Goal: Information Seeking & Learning: Learn about a topic

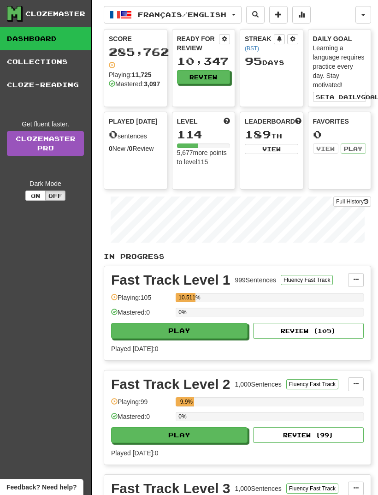
click at [213, 16] on span "Français / English" at bounding box center [182, 15] width 89 height 8
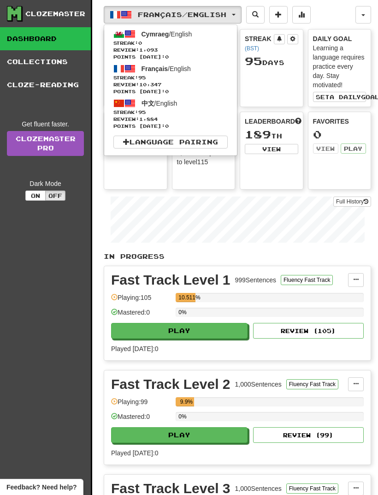
click at [191, 121] on span "Review: 1,884" at bounding box center [171, 119] width 114 height 7
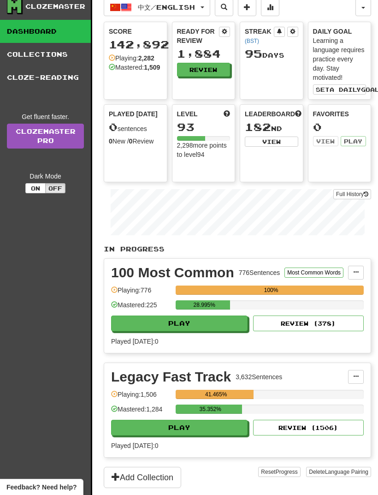
scroll to position [6, 0]
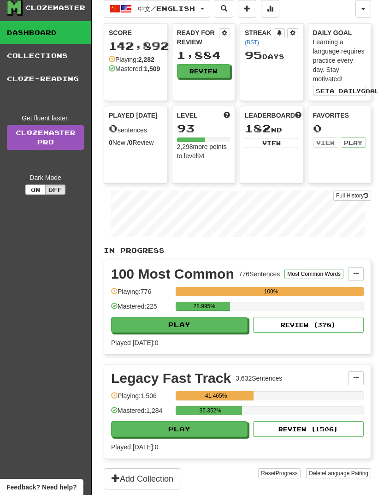
click at [197, 332] on button "Play" at bounding box center [179, 325] width 137 height 16
select select "**"
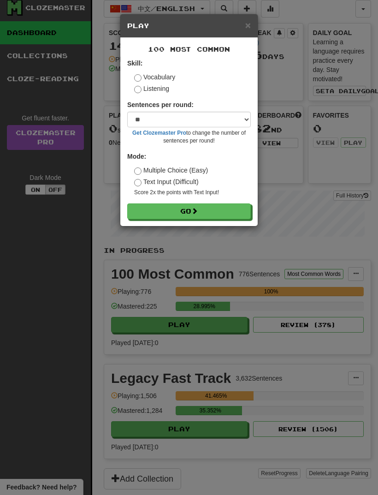
click at [215, 210] on button "Go" at bounding box center [189, 211] width 124 height 16
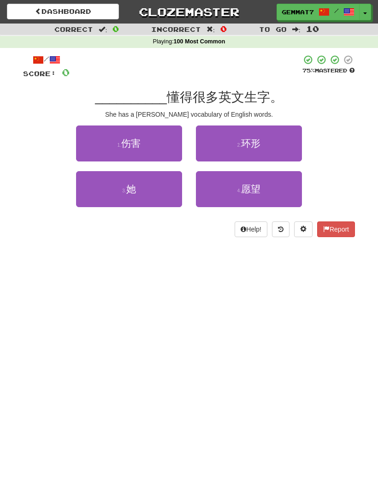
click at [137, 197] on button "3 . 她" at bounding box center [129, 189] width 106 height 36
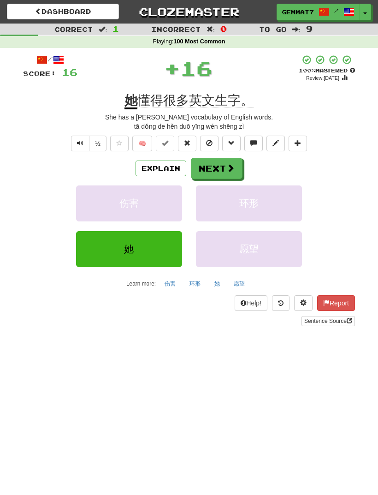
click at [215, 163] on button "Next" at bounding box center [217, 168] width 52 height 21
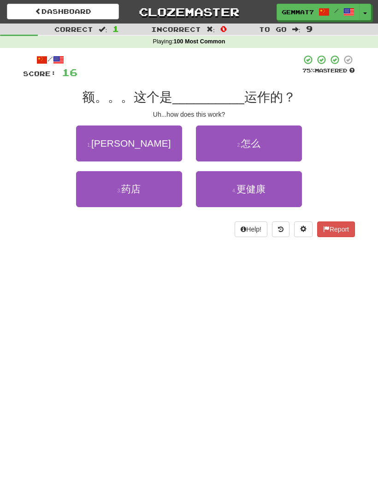
click at [244, 150] on button "2 . 怎么" at bounding box center [249, 144] width 106 height 36
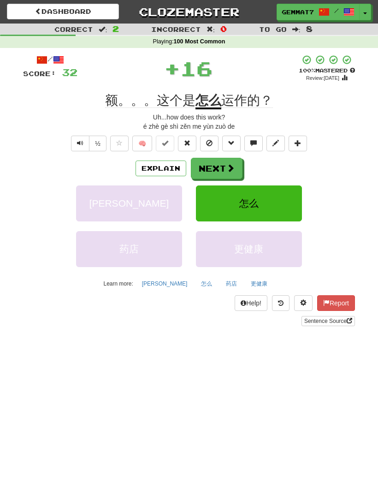
click at [224, 176] on button "Next" at bounding box center [217, 168] width 52 height 21
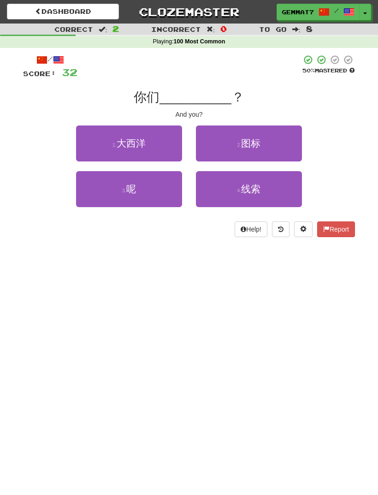
click at [149, 198] on button "3 . 呢" at bounding box center [129, 189] width 106 height 36
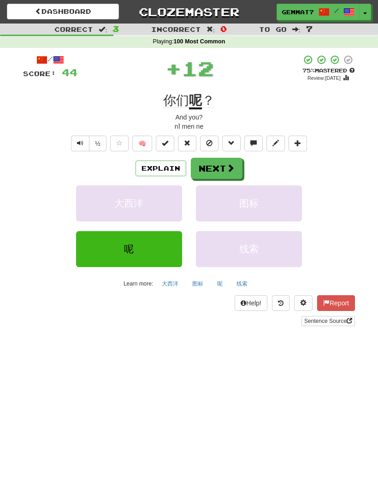
click at [193, 167] on button "Next" at bounding box center [217, 168] width 52 height 21
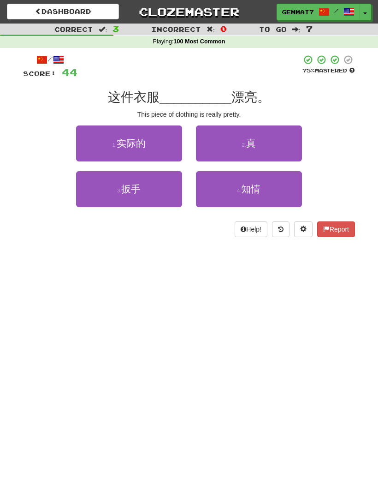
click at [245, 144] on small "2 ." at bounding box center [244, 145] width 4 height 6
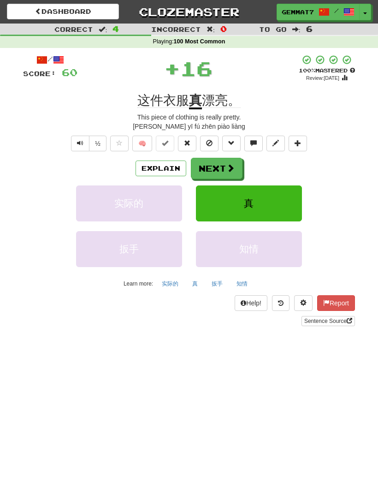
click at [208, 177] on button "Next" at bounding box center [217, 168] width 52 height 21
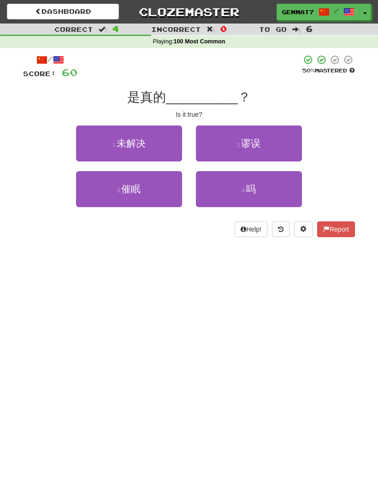
click at [239, 201] on button "4 . 吗" at bounding box center [249, 189] width 106 height 36
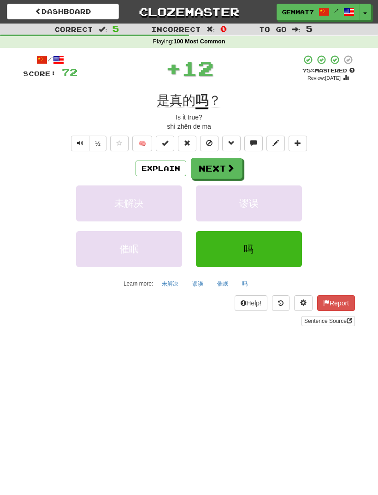
click at [209, 173] on button "Next" at bounding box center [217, 168] width 52 height 21
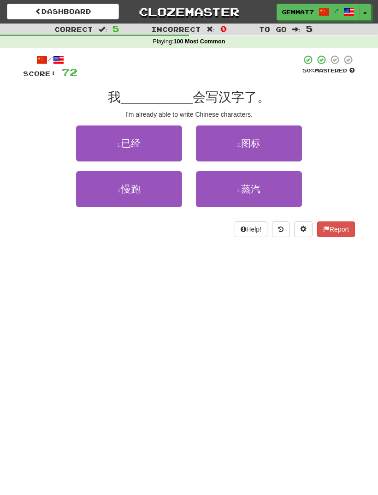
click at [157, 148] on button "1 . 已经" at bounding box center [129, 144] width 106 height 36
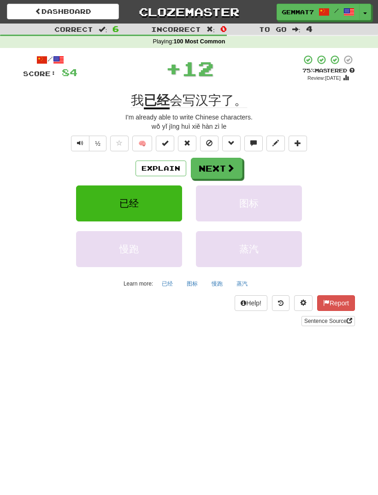
click at [211, 170] on button "Next" at bounding box center [217, 168] width 52 height 21
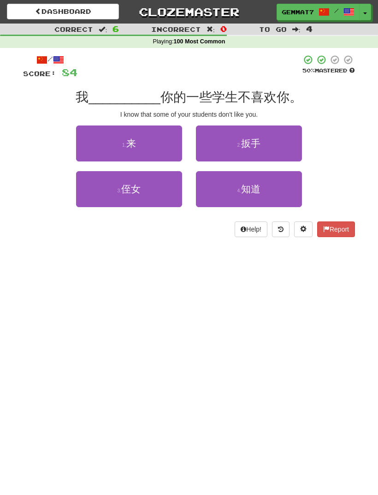
click at [160, 140] on button "1 . 来" at bounding box center [129, 144] width 106 height 36
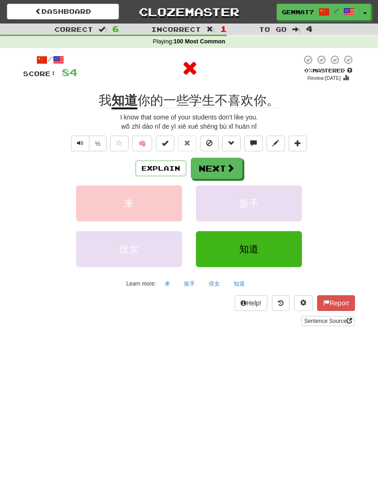
click at [212, 173] on button "Next" at bounding box center [217, 168] width 52 height 21
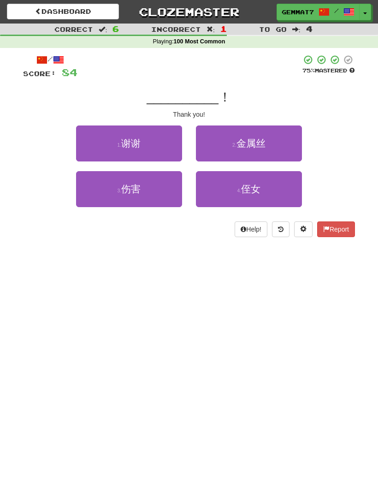
click at [153, 144] on button "1 . 谢谢" at bounding box center [129, 144] width 106 height 36
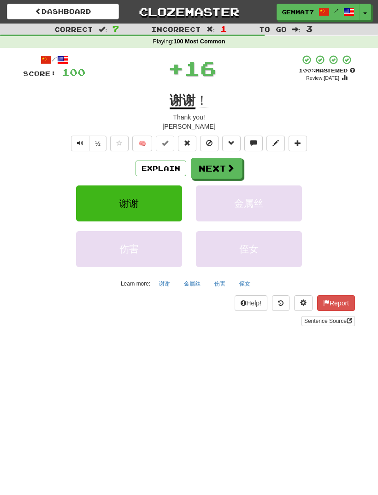
click at [220, 167] on button "Next" at bounding box center [217, 168] width 52 height 21
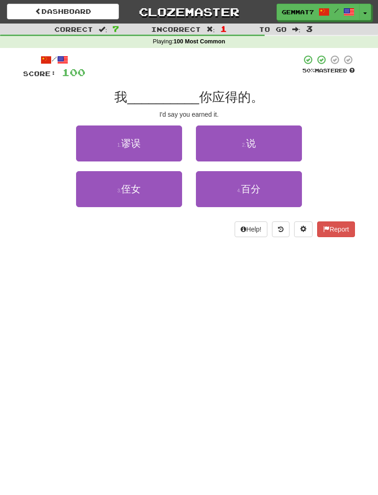
click at [273, 145] on button "2 . 说" at bounding box center [249, 144] width 106 height 36
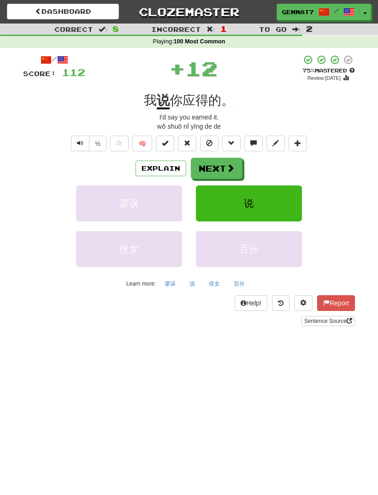
click at [213, 168] on button "Next" at bounding box center [217, 168] width 52 height 21
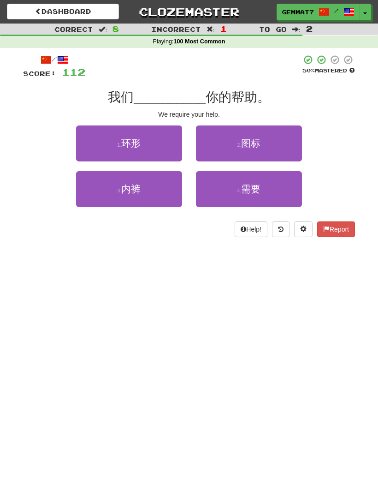
click at [230, 190] on button "4 . 需要" at bounding box center [249, 189] width 106 height 36
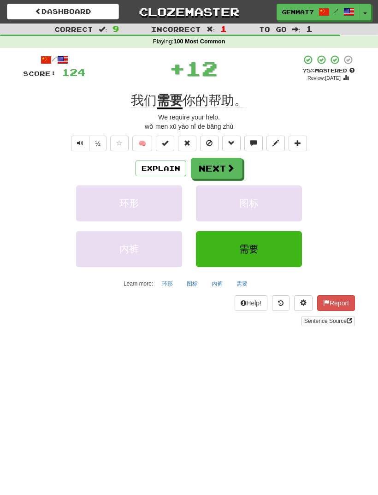
click at [223, 165] on button "Next" at bounding box center [217, 168] width 52 height 21
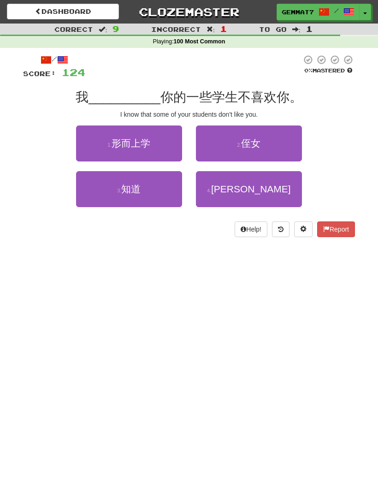
click at [151, 201] on button "3 . 知道" at bounding box center [129, 189] width 106 height 36
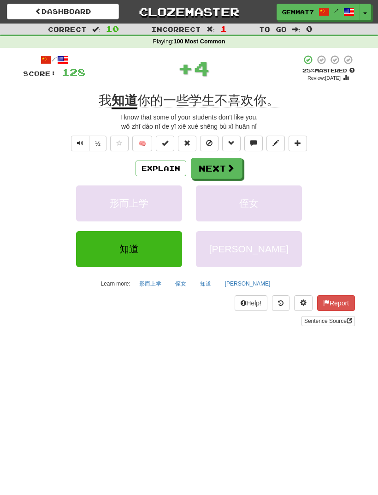
click at [220, 172] on button "Next" at bounding box center [217, 168] width 52 height 21
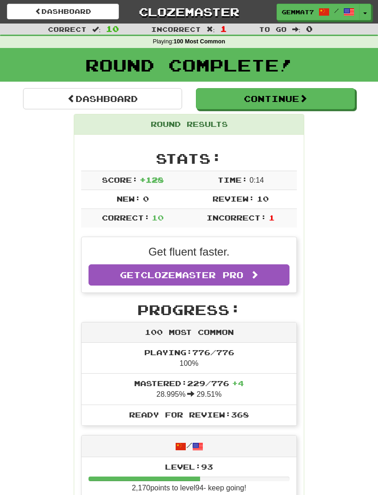
click at [152, 100] on link "Dashboard" at bounding box center [102, 98] width 159 height 21
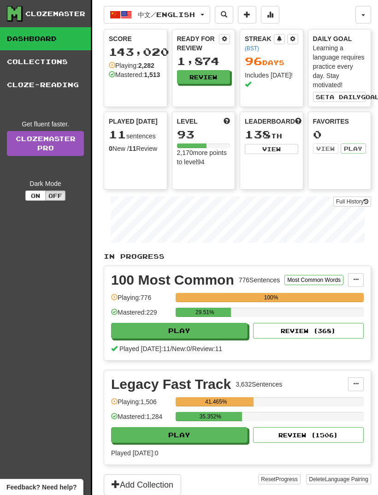
click at [183, 16] on span "中文 / English" at bounding box center [166, 15] width 57 height 8
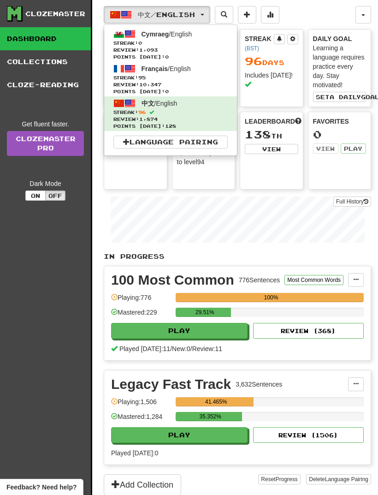
click at [181, 78] on span "Streak: 95" at bounding box center [171, 77] width 114 height 7
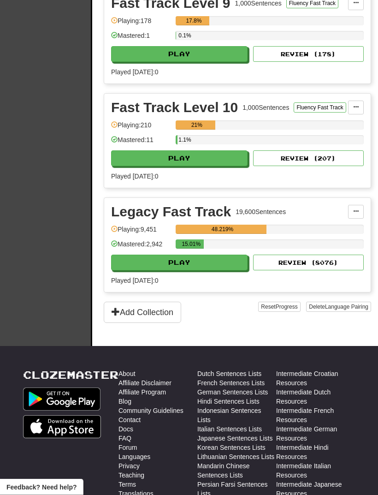
scroll to position [1110, 0]
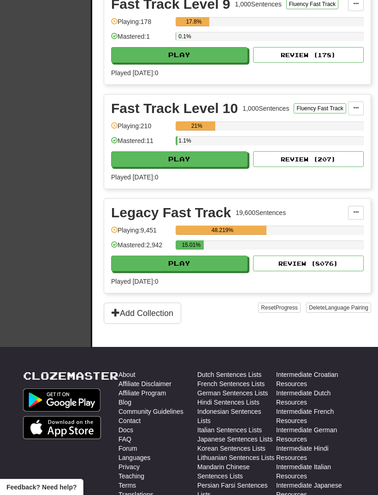
click at [208, 259] on button "Play" at bounding box center [179, 264] width 137 height 16
select select "**"
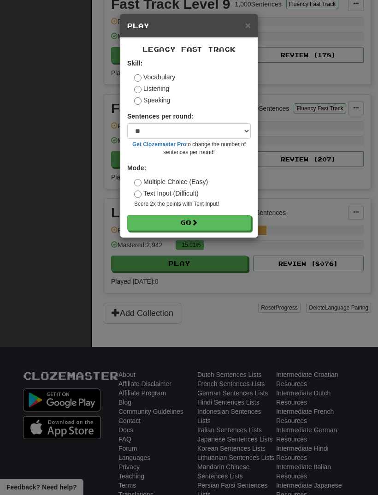
click at [159, 92] on label "Listening" at bounding box center [151, 88] width 35 height 9
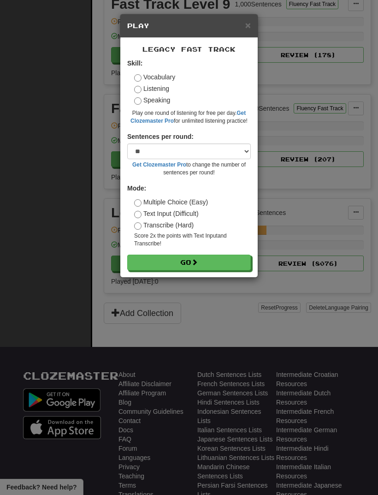
click at [182, 263] on button "Go" at bounding box center [189, 263] width 124 height 16
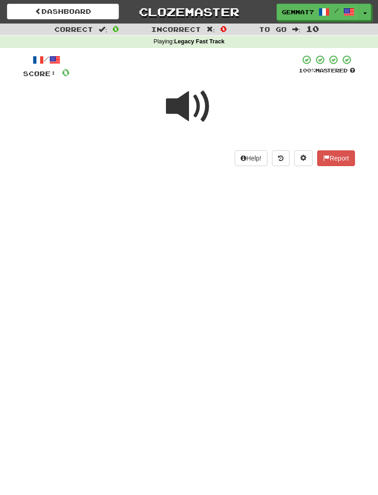
click at [192, 111] on span at bounding box center [189, 107] width 46 height 46
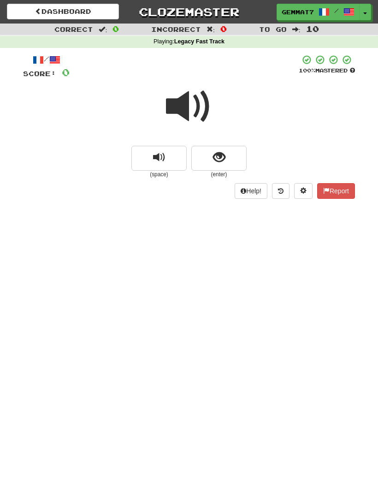
click at [226, 161] on button "show sentence" at bounding box center [218, 158] width 55 height 25
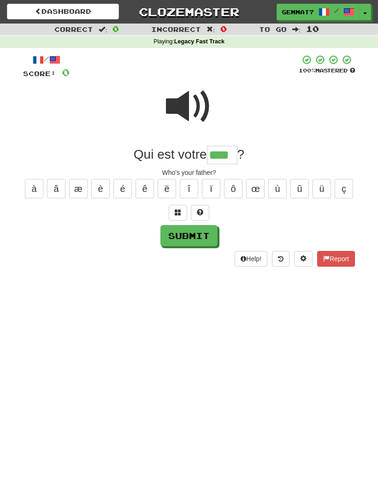
type input "****"
click at [208, 229] on button "Submit" at bounding box center [189, 235] width 57 height 21
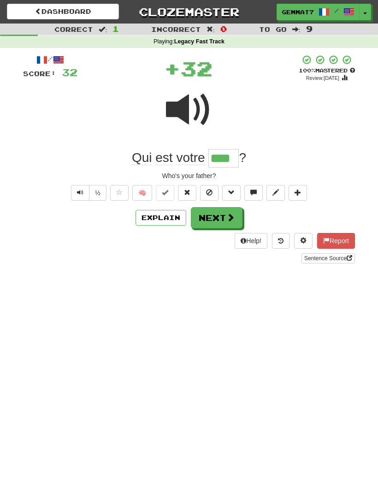
click at [227, 216] on span at bounding box center [231, 217] width 8 height 8
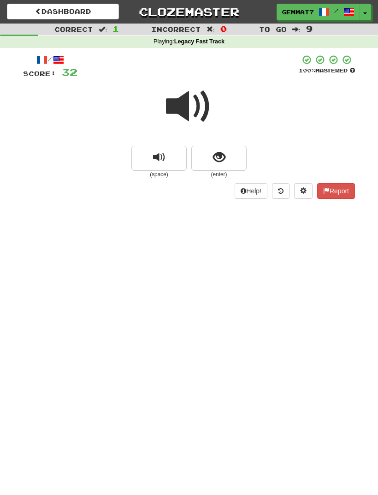
click at [239, 154] on button "show sentence" at bounding box center [218, 158] width 55 height 25
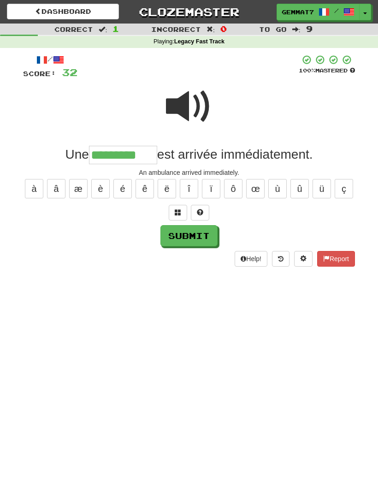
type input "*********"
click at [191, 231] on button "Submit" at bounding box center [189, 235] width 57 height 21
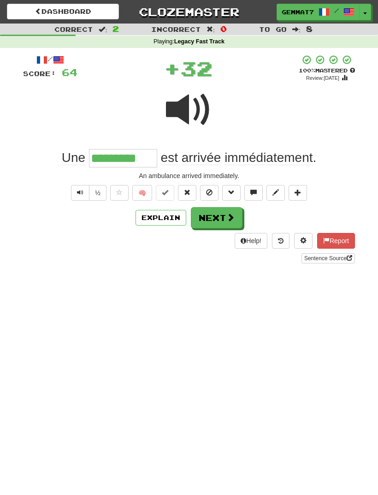
click at [223, 214] on button "Next" at bounding box center [217, 217] width 52 height 21
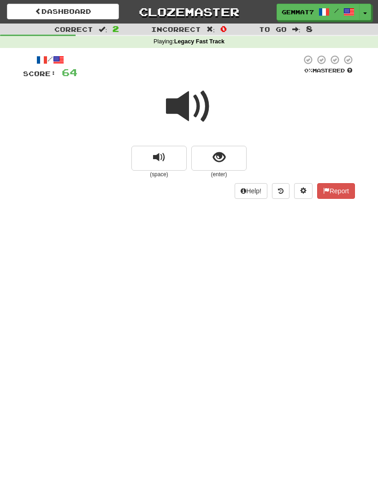
click at [215, 160] on span "show sentence" at bounding box center [219, 157] width 12 height 12
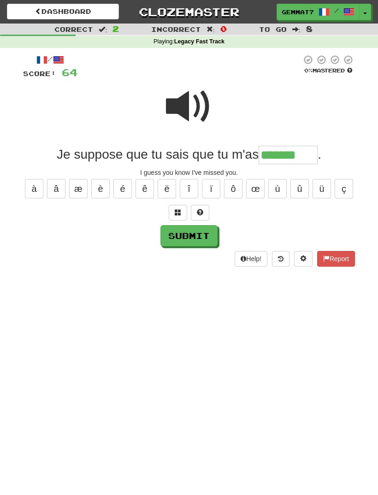
type input "*******"
click at [207, 242] on button "Submit" at bounding box center [189, 235] width 57 height 21
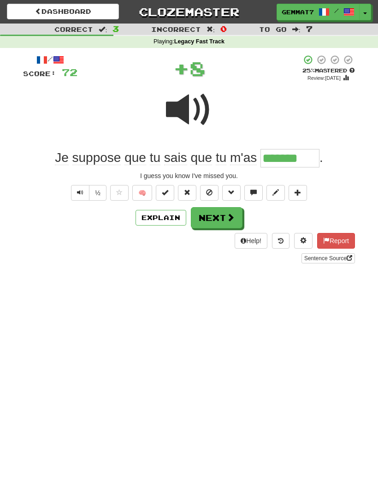
click at [220, 215] on button "Next" at bounding box center [217, 217] width 52 height 21
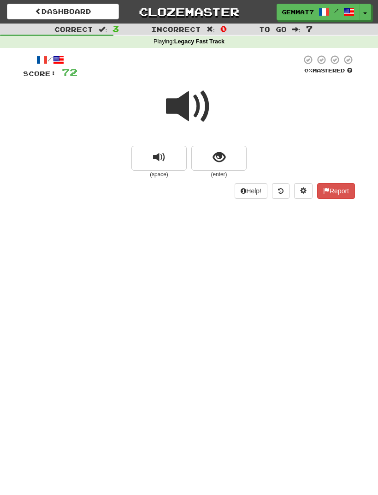
click at [228, 160] on button "show sentence" at bounding box center [218, 158] width 55 height 25
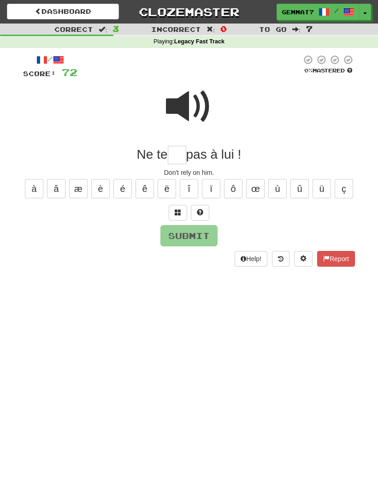
click at [199, 101] on span at bounding box center [189, 107] width 46 height 46
click at [177, 153] on input "text" at bounding box center [177, 155] width 18 height 18
type input "***"
click at [192, 241] on button "Submit" at bounding box center [189, 235] width 57 height 21
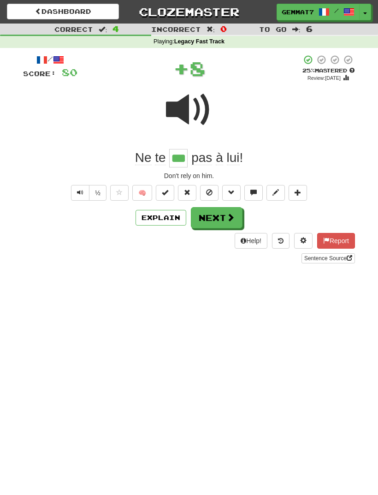
click at [164, 220] on button "Explain" at bounding box center [161, 218] width 51 height 16
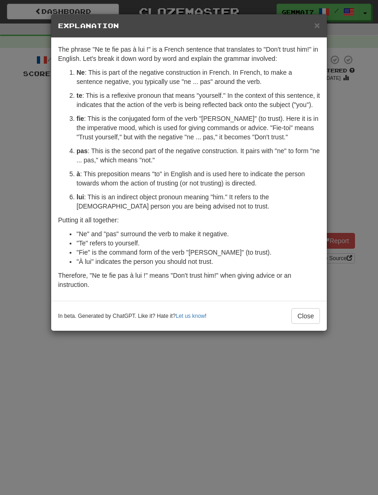
click at [80, 443] on div "× Explanation The phrase "Ne te fie pas à lui !" is a French sentence that tran…" at bounding box center [189, 247] width 378 height 495
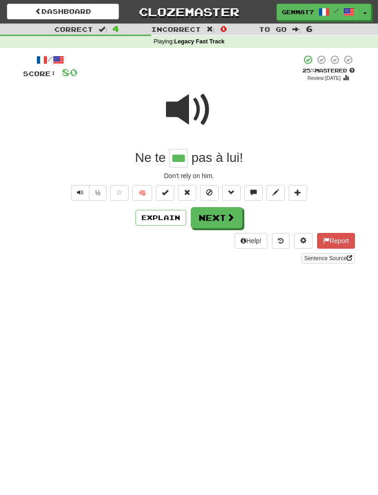
click at [205, 218] on button "Next" at bounding box center [217, 217] width 52 height 21
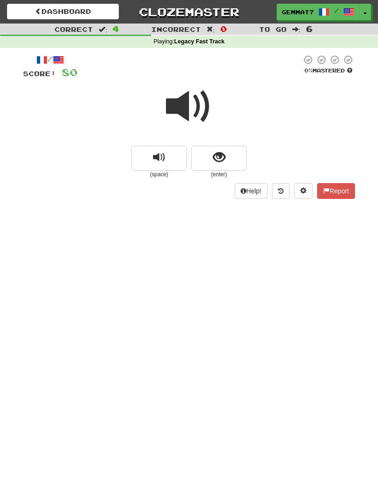
click at [227, 160] on button "show sentence" at bounding box center [218, 158] width 55 height 25
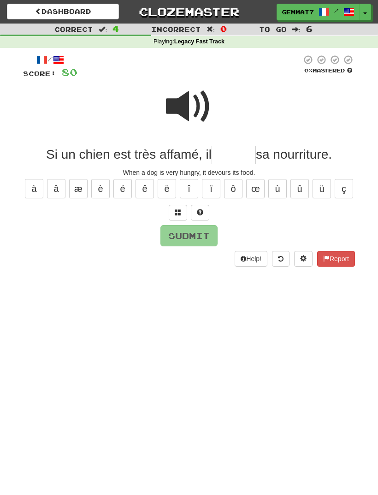
click at [197, 90] on span at bounding box center [189, 107] width 46 height 46
click at [238, 155] on input "text" at bounding box center [234, 155] width 44 height 18
type input "******"
click at [204, 242] on button "Submit" at bounding box center [189, 235] width 57 height 21
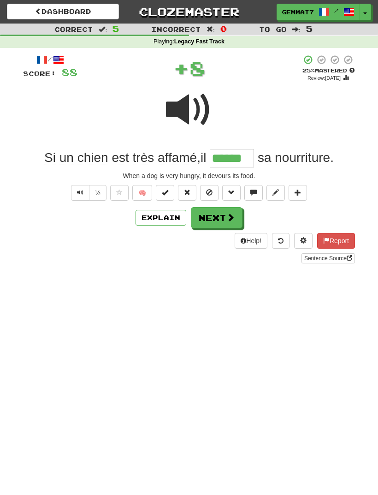
click at [227, 215] on span at bounding box center [231, 217] width 8 height 8
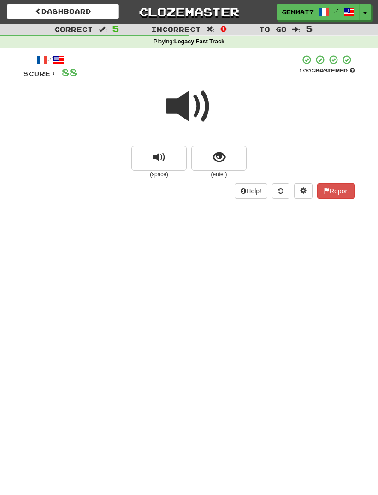
click at [228, 155] on button "show sentence" at bounding box center [218, 158] width 55 height 25
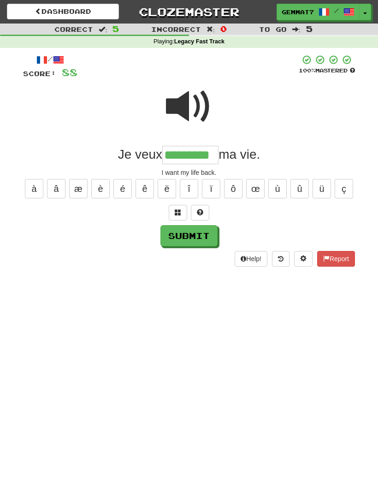
type input "*********"
click at [189, 237] on button "Submit" at bounding box center [189, 235] width 57 height 21
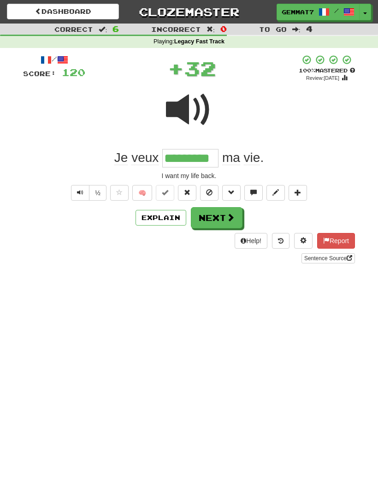
click at [217, 217] on button "Next" at bounding box center [217, 217] width 52 height 21
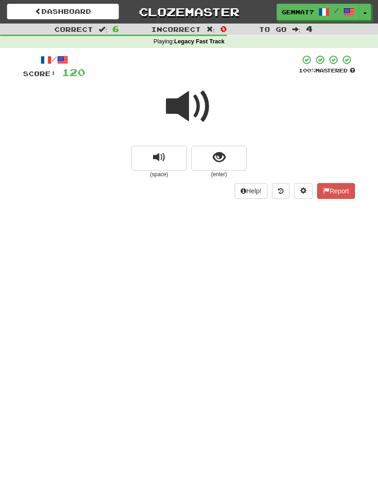
click at [217, 155] on span "show sentence" at bounding box center [219, 157] width 12 height 12
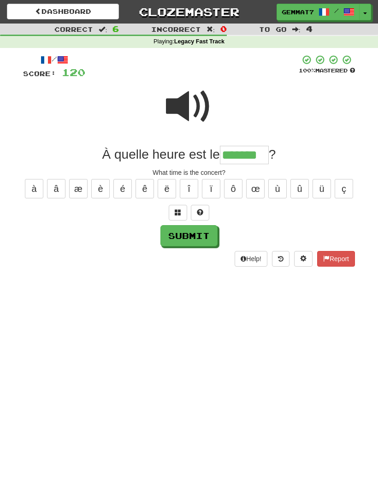
type input "*******"
click at [200, 236] on button "Submit" at bounding box center [189, 235] width 57 height 21
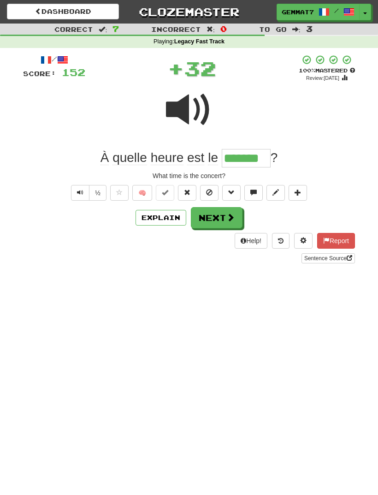
click at [221, 212] on button "Next" at bounding box center [217, 217] width 52 height 21
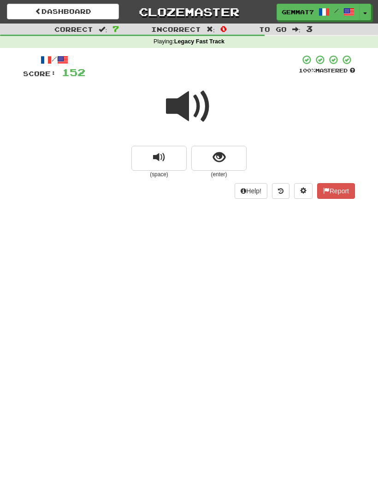
click at [221, 160] on span "show sentence" at bounding box center [219, 157] width 12 height 12
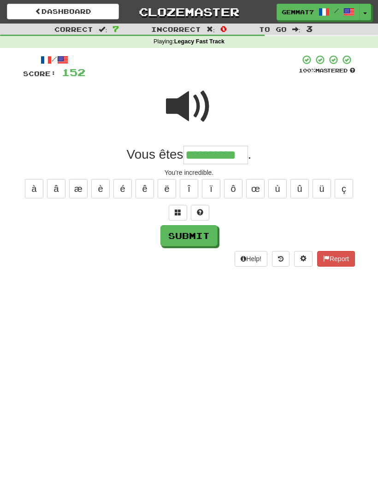
type input "**********"
click at [194, 245] on button "Submit" at bounding box center [189, 235] width 57 height 21
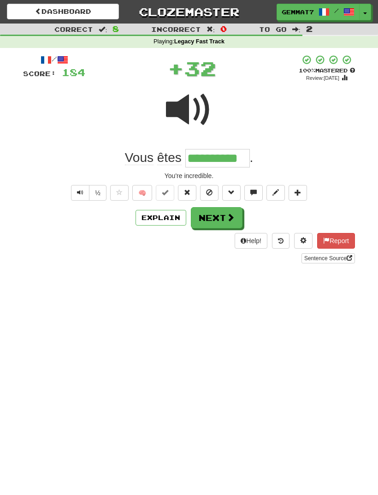
click at [217, 219] on button "Next" at bounding box center [217, 217] width 52 height 21
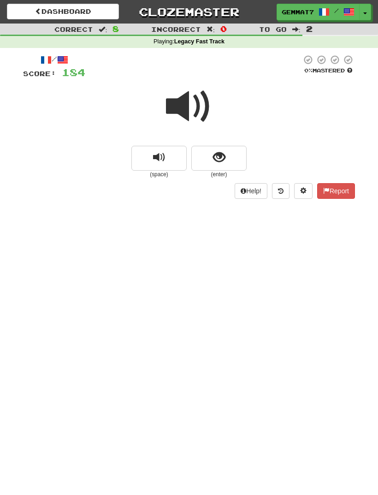
click at [226, 161] on button "show sentence" at bounding box center [218, 158] width 55 height 25
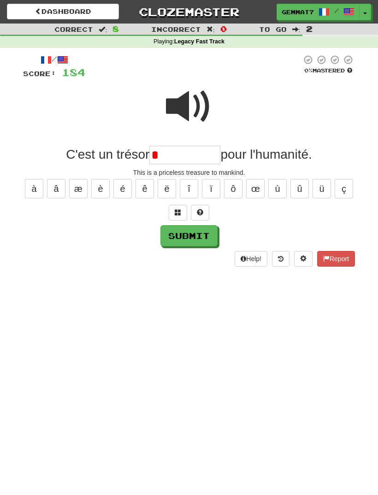
type input "*"
click at [189, 105] on span at bounding box center [189, 107] width 46 height 46
click at [209, 157] on input "*" at bounding box center [185, 155] width 71 height 18
type input "**********"
click at [212, 245] on div "**********" at bounding box center [189, 160] width 332 height 213
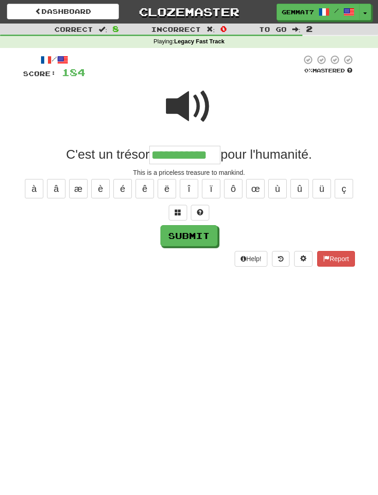
click at [199, 242] on button "Submit" at bounding box center [189, 235] width 57 height 21
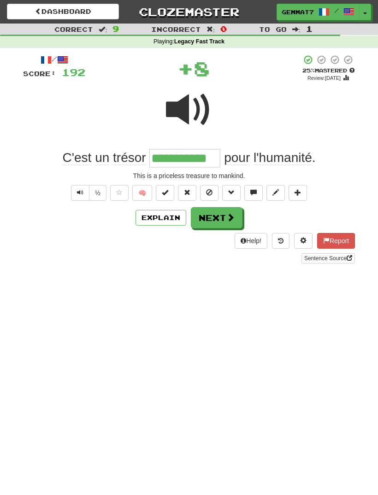
click at [220, 222] on button "Next" at bounding box center [217, 217] width 52 height 21
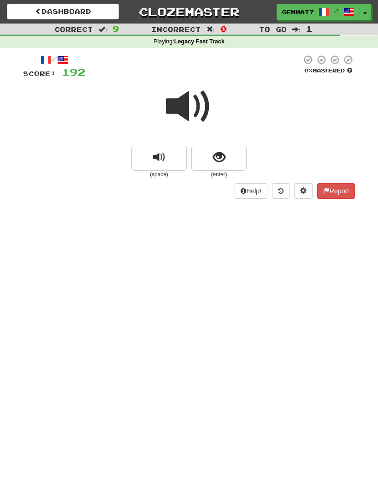
click at [220, 152] on span "show sentence" at bounding box center [219, 157] width 12 height 12
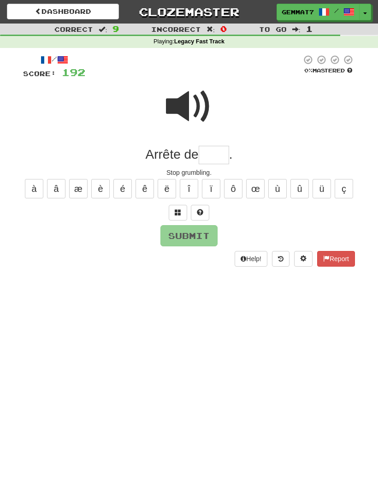
click at [193, 111] on span at bounding box center [189, 107] width 46 height 46
click at [218, 156] on input "text" at bounding box center [214, 155] width 30 height 18
type input "*"
click at [181, 106] on span at bounding box center [189, 107] width 46 height 46
click at [226, 153] on input "text" at bounding box center [214, 155] width 30 height 18
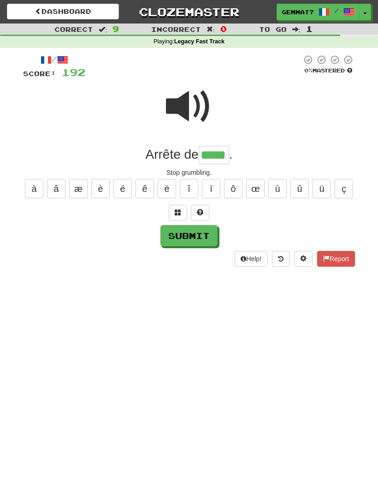
type input "*****"
click at [194, 246] on div "/ Score: 192 0 % Mastered Arrête de ***** . Stop grumbling. à â æ è é ê ë î ï ô…" at bounding box center [189, 160] width 332 height 213
click at [198, 239] on button "Submit" at bounding box center [189, 235] width 57 height 21
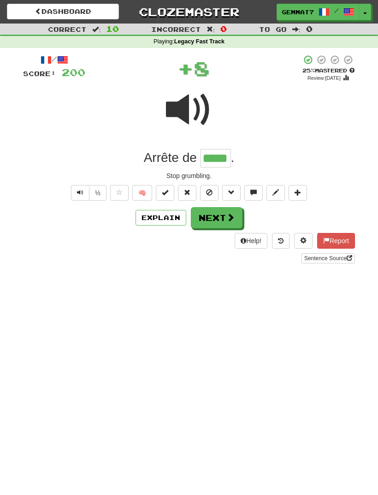
click at [219, 216] on button "Next" at bounding box center [217, 217] width 52 height 21
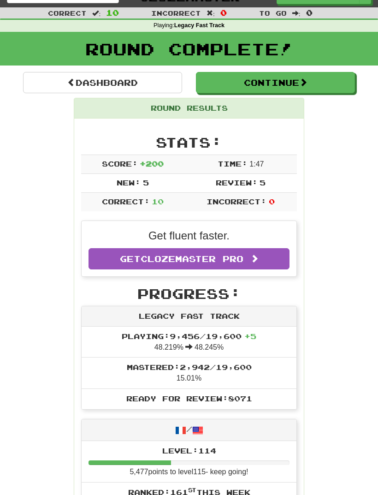
scroll to position [20, 0]
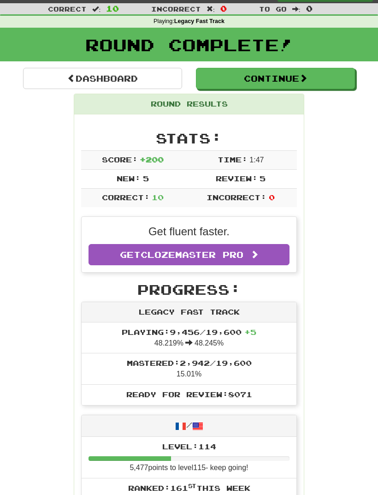
click at [159, 72] on link "Dashboard" at bounding box center [102, 78] width 159 height 21
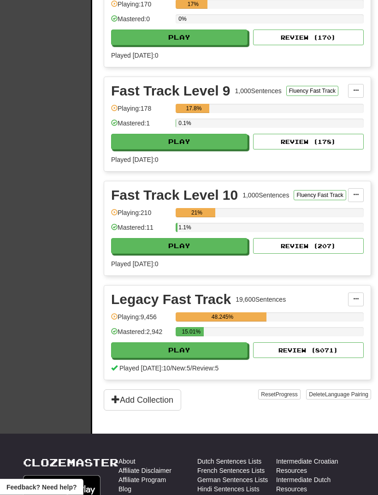
click at [189, 358] on button "Play" at bounding box center [179, 351] width 137 height 16
select select "**"
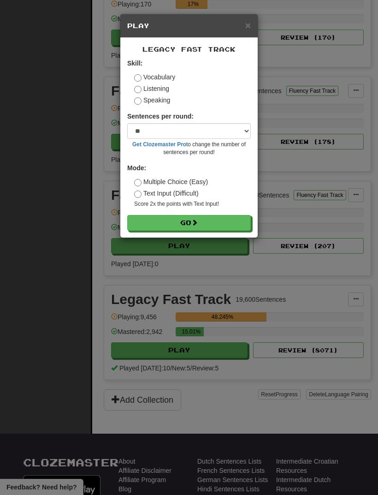
click at [231, 224] on button "Go" at bounding box center [189, 223] width 124 height 16
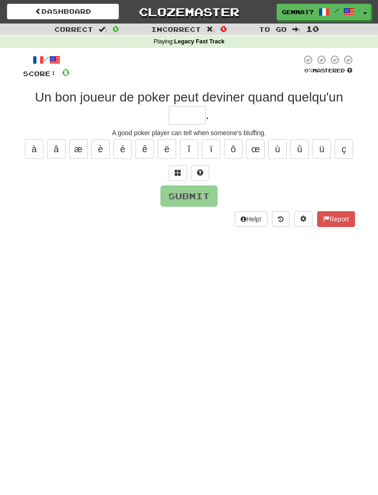
click at [183, 112] on input "text" at bounding box center [187, 115] width 37 height 18
type input "******"
click at [200, 194] on button "Submit" at bounding box center [189, 195] width 57 height 21
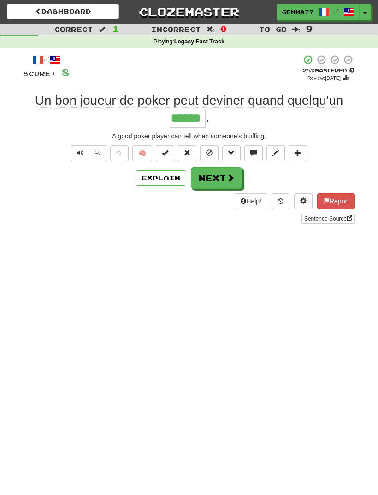
click at [213, 183] on button "Next" at bounding box center [217, 177] width 52 height 21
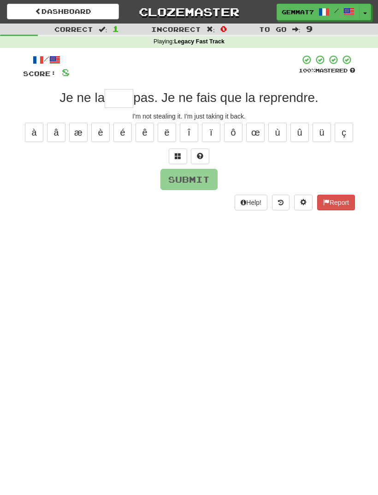
click at [176, 155] on span at bounding box center [178, 156] width 6 height 6
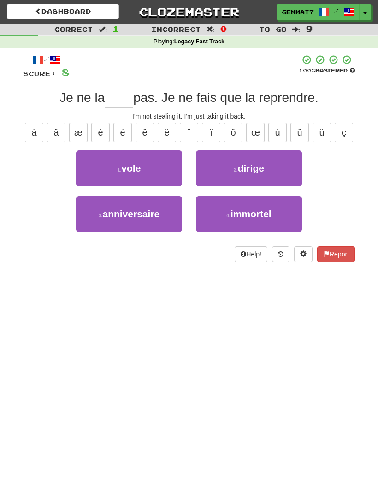
click at [156, 163] on button "1 . vole" at bounding box center [129, 168] width 106 height 36
type input "****"
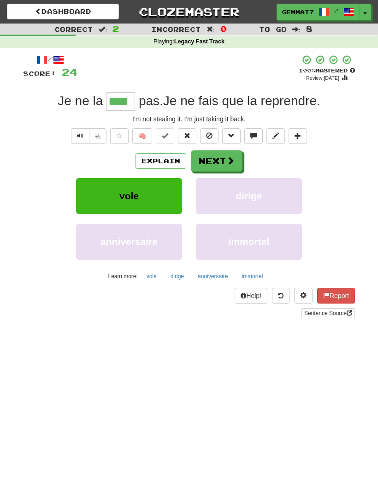
click at [220, 162] on button "Next" at bounding box center [217, 160] width 52 height 21
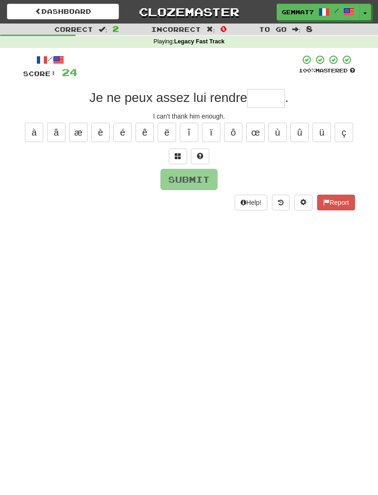
type input "*"
click at [178, 155] on span at bounding box center [178, 156] width 6 height 6
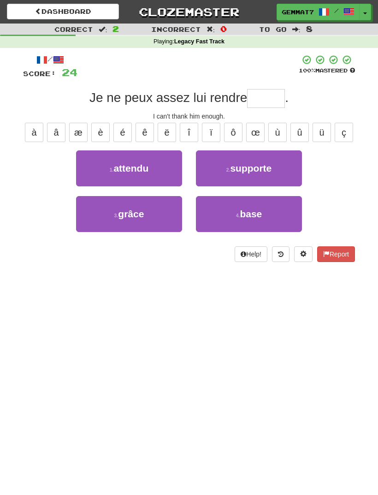
click at [156, 218] on button "3 . grâce" at bounding box center [129, 214] width 106 height 36
type input "*****"
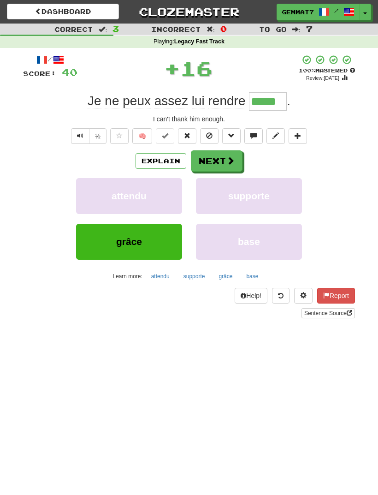
click at [215, 165] on button "Next" at bounding box center [217, 160] width 52 height 21
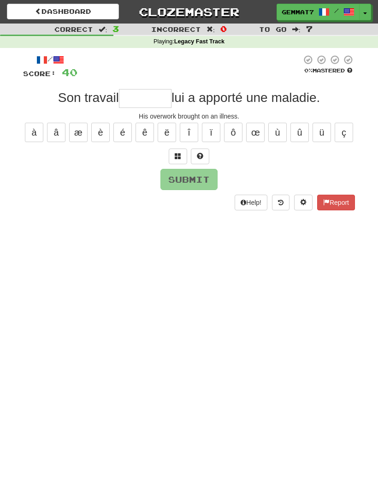
type input "*"
click at [169, 162] on button at bounding box center [178, 157] width 18 height 16
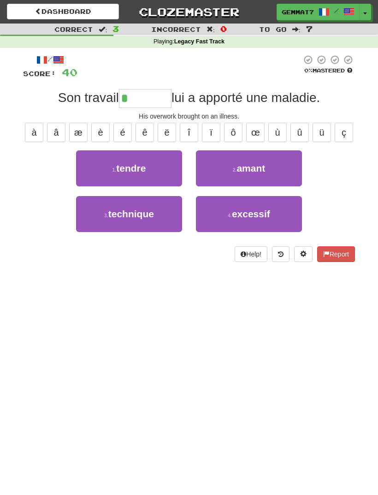
click at [260, 227] on button "4 . excessif" at bounding box center [249, 214] width 106 height 36
type input "********"
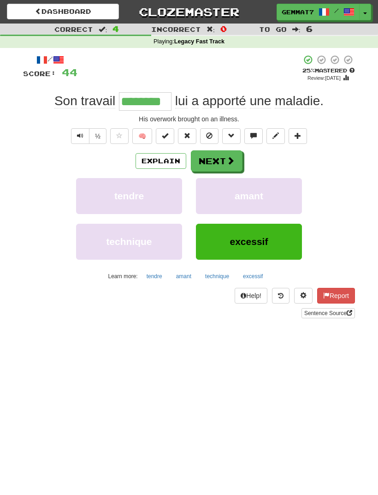
click at [223, 159] on button "Next" at bounding box center [217, 160] width 52 height 21
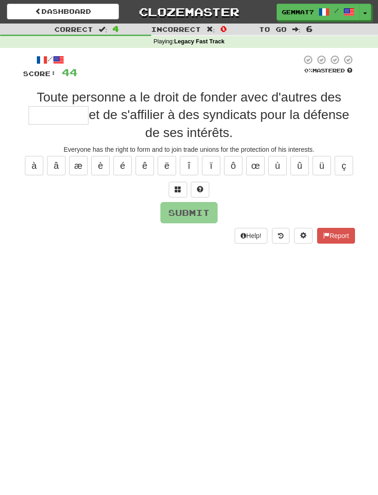
click at [176, 192] on span at bounding box center [178, 189] width 6 height 6
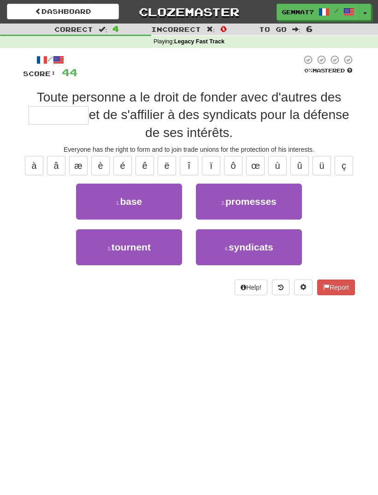
type input "*"
click at [231, 260] on button "4 . syndicats" at bounding box center [249, 247] width 106 height 36
type input "*********"
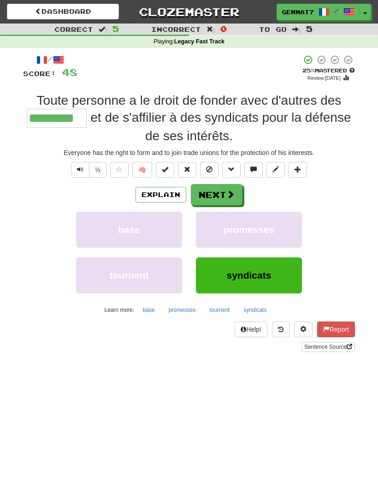
click at [221, 196] on button "Next" at bounding box center [217, 194] width 52 height 21
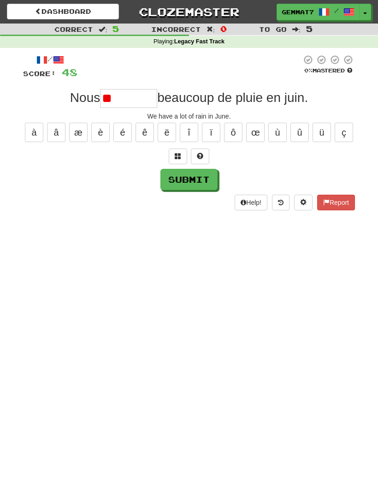
type input "*"
click at [181, 155] on button at bounding box center [178, 157] width 18 height 16
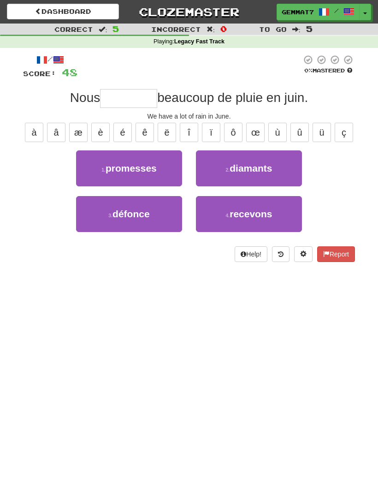
click at [235, 228] on button "4 . recevons" at bounding box center [249, 214] width 106 height 36
type input "********"
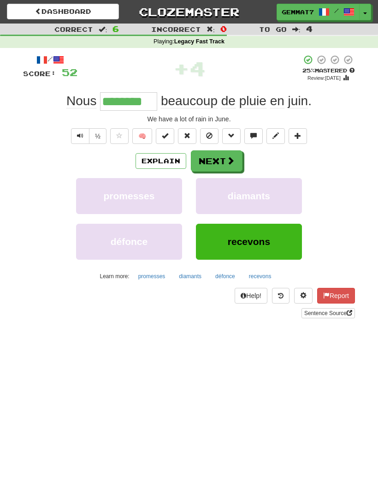
click at [225, 156] on button "Next" at bounding box center [217, 160] width 52 height 21
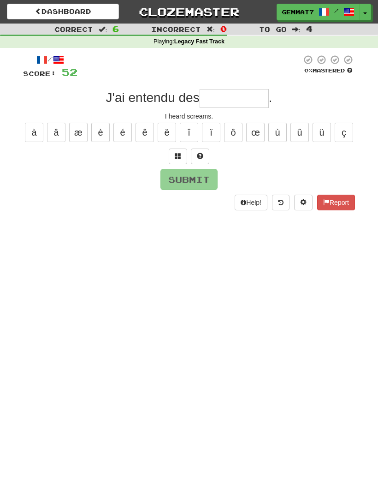
click at [176, 162] on button at bounding box center [178, 157] width 18 height 16
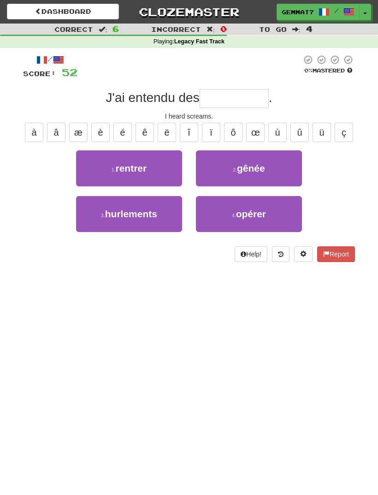
click at [142, 220] on button "3 . hurlements" at bounding box center [129, 214] width 106 height 36
type input "**********"
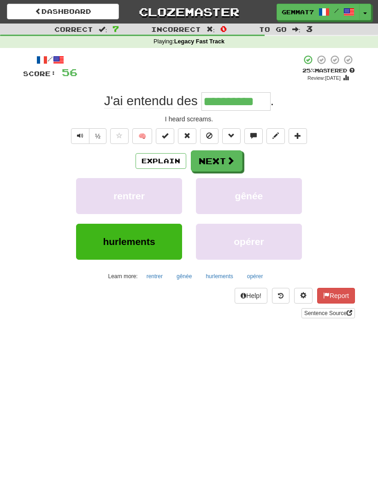
click at [219, 169] on button "Next" at bounding box center [217, 160] width 52 height 21
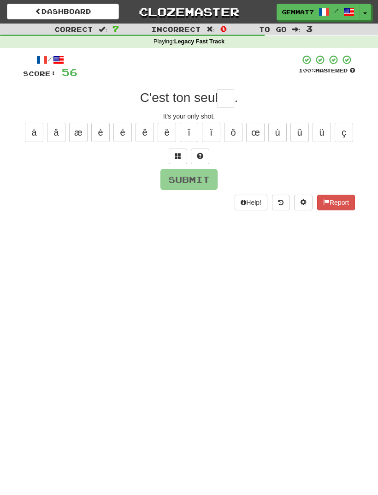
click at [175, 157] on span at bounding box center [178, 156] width 6 height 6
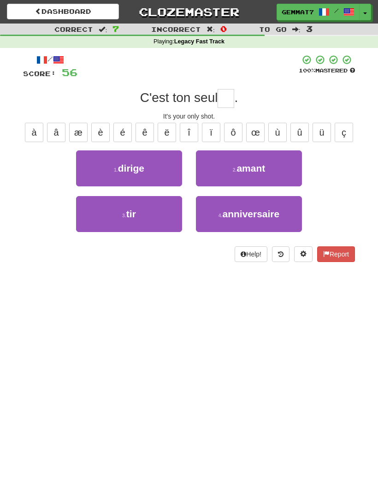
click at [158, 215] on button "3 . tir" at bounding box center [129, 214] width 106 height 36
type input "***"
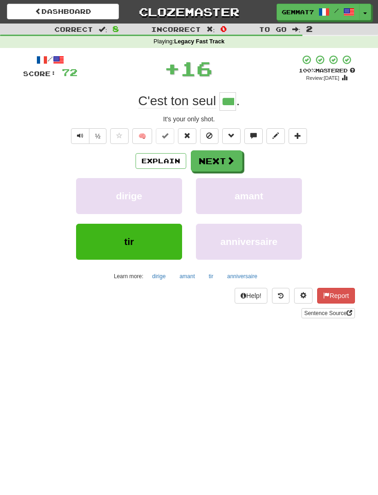
click at [221, 162] on button "Next" at bounding box center [217, 160] width 52 height 21
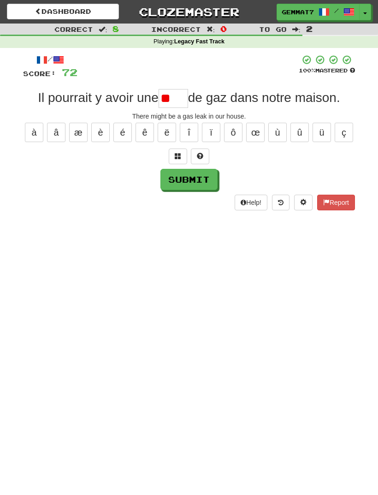
type input "*"
type input "*****"
click at [197, 190] on div "/ Score: 72 100 % Mastered Il pourrait y avoir une ***** de gaz dans notre mais…" at bounding box center [189, 132] width 332 height 156
click at [201, 174] on button "Submit" at bounding box center [189, 179] width 57 height 21
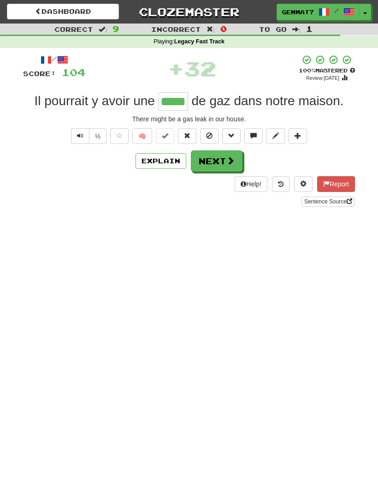
click at [214, 160] on button "Next" at bounding box center [217, 160] width 52 height 21
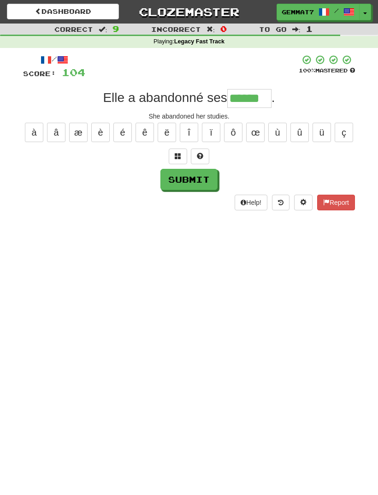
type input "******"
click at [196, 180] on button "Submit" at bounding box center [189, 179] width 57 height 21
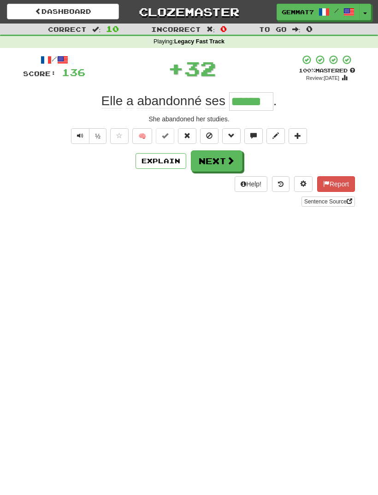
click at [224, 162] on button "Next" at bounding box center [217, 160] width 52 height 21
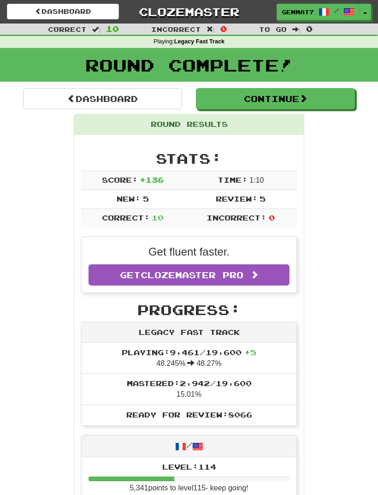
click at [296, 93] on button "Continue" at bounding box center [275, 98] width 159 height 21
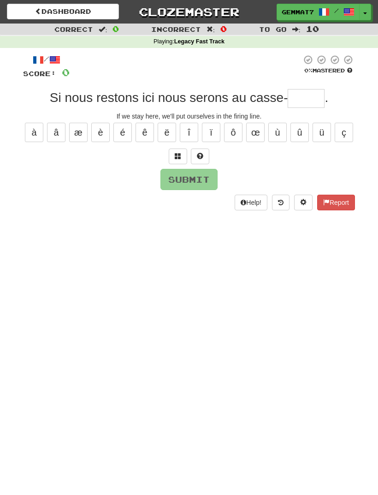
click at [319, 94] on input "text" at bounding box center [306, 98] width 37 height 18
click at [175, 159] on span at bounding box center [178, 156] width 6 height 6
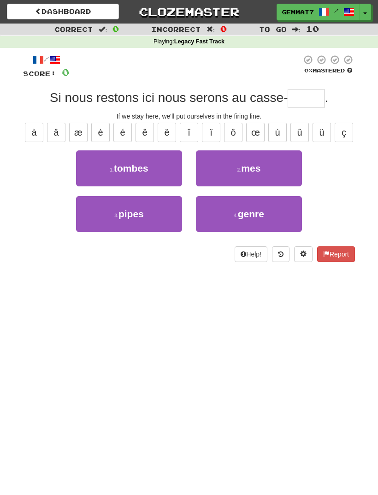
type input "*"
click at [94, 218] on button "3 . pipes" at bounding box center [129, 214] width 106 height 36
type input "*****"
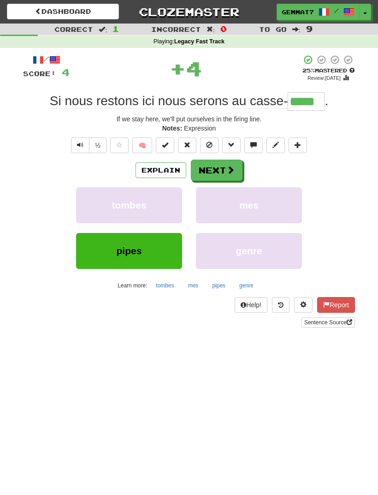
click at [149, 172] on button "Explain" at bounding box center [161, 170] width 51 height 16
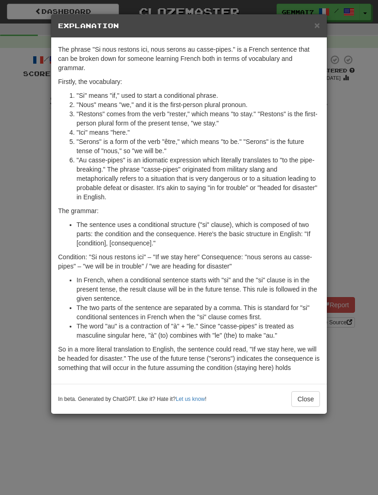
click at [30, 326] on div "× Explanation The phrase "Si nous restons ici, nous serons au casse-pipes." is …" at bounding box center [189, 247] width 378 height 495
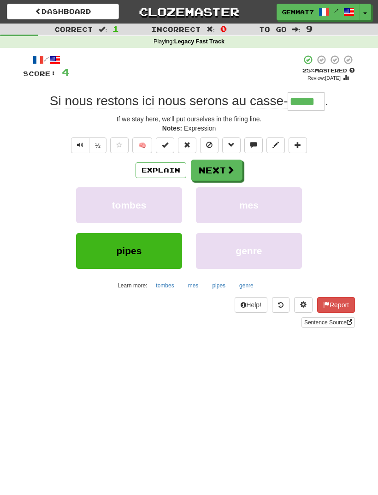
click at [240, 163] on button "Next" at bounding box center [217, 170] width 52 height 21
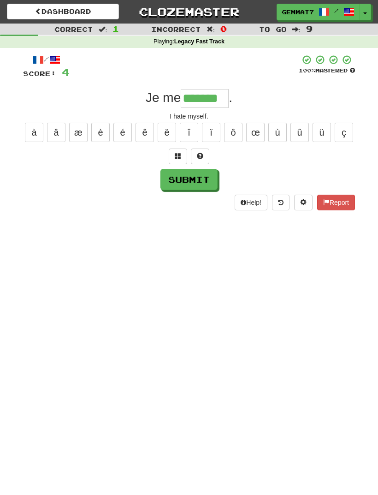
type input "*******"
click at [201, 187] on button "Submit" at bounding box center [189, 179] width 57 height 21
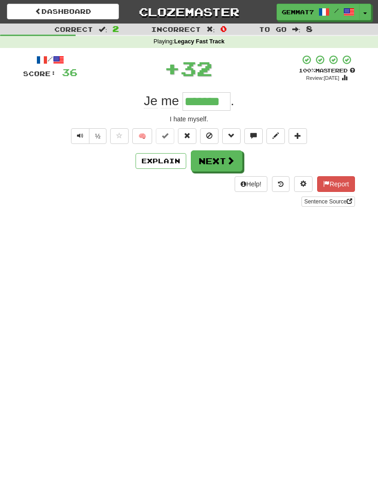
click at [217, 167] on button "Next" at bounding box center [217, 160] width 52 height 21
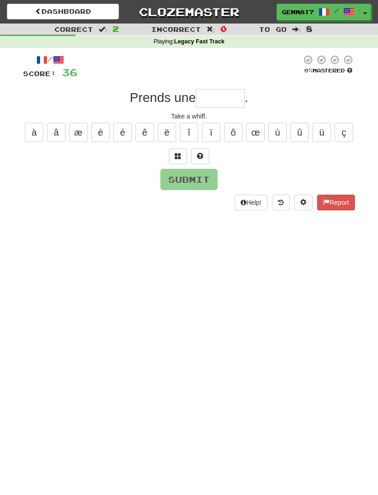
click at [180, 156] on span at bounding box center [178, 156] width 6 height 6
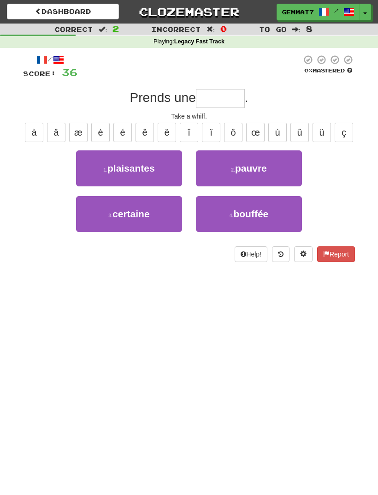
type input "*"
click at [270, 214] on button "4 . bouffée" at bounding box center [249, 214] width 106 height 36
type input "*******"
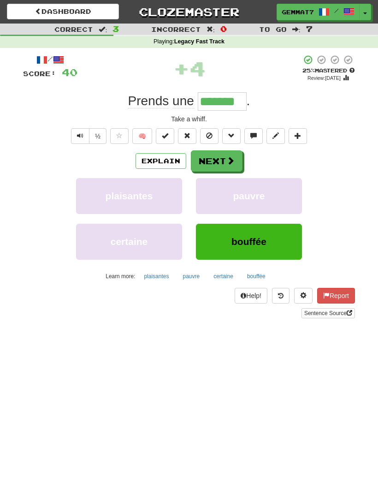
click at [258, 270] on button "bouffée" at bounding box center [256, 276] width 29 height 14
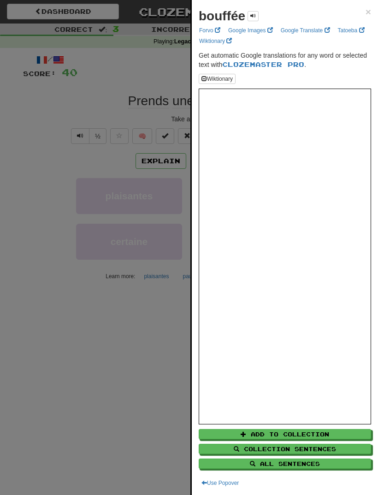
click at [28, 293] on div at bounding box center [189, 247] width 378 height 495
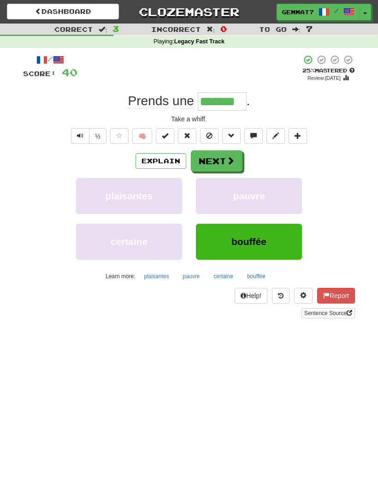
click at [226, 165] on button "Next" at bounding box center [217, 160] width 52 height 21
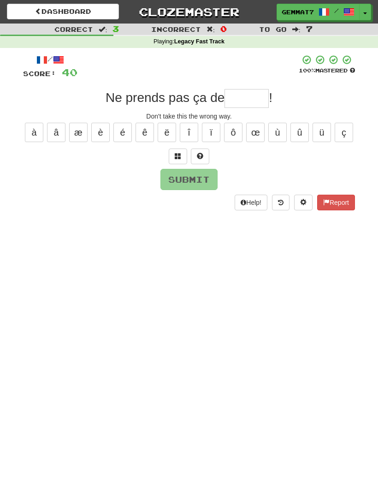
click at [175, 158] on span at bounding box center [178, 156] width 6 height 6
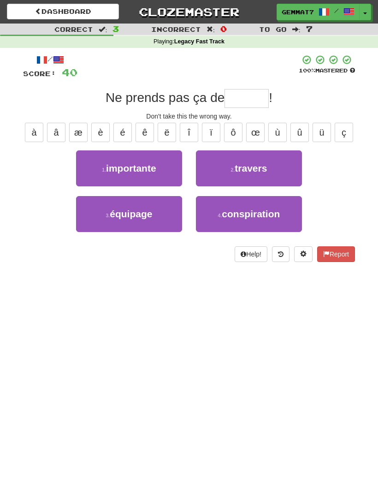
click at [281, 171] on button "2 . travers" at bounding box center [249, 168] width 106 height 36
type input "*******"
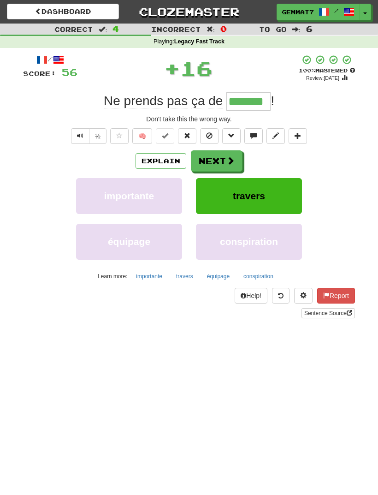
click at [225, 162] on button "Next" at bounding box center [217, 160] width 52 height 21
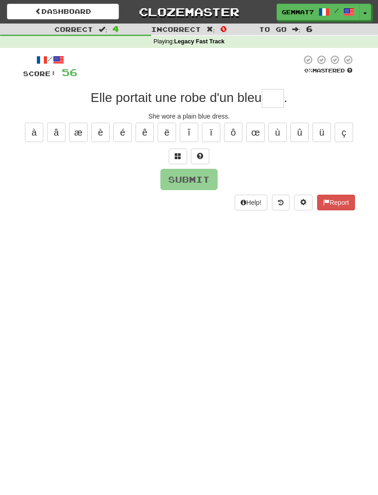
click at [176, 156] on span at bounding box center [178, 156] width 6 height 6
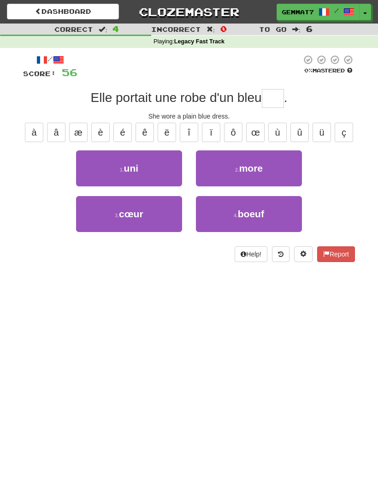
click at [169, 161] on button "1 . uni" at bounding box center [129, 168] width 106 height 36
type input "***"
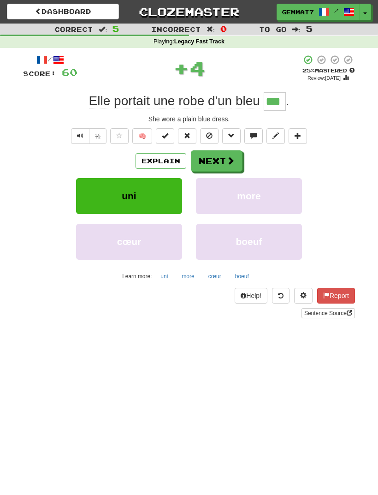
click at [229, 162] on span at bounding box center [231, 160] width 8 height 8
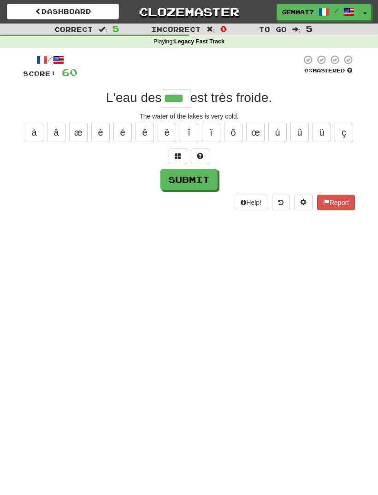
type input "****"
click at [199, 180] on button "Submit" at bounding box center [189, 179] width 57 height 21
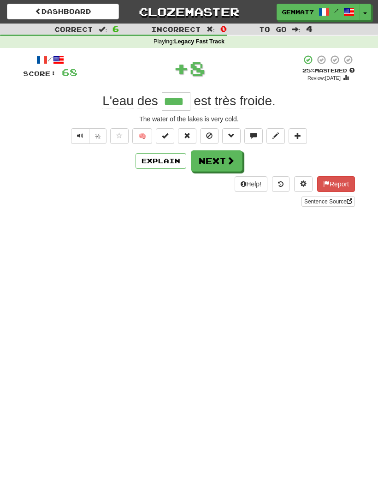
click at [210, 162] on button "Next" at bounding box center [217, 160] width 52 height 21
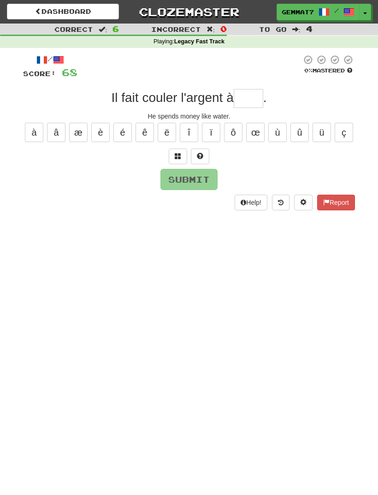
type input "*"
click at [177, 153] on span at bounding box center [178, 156] width 6 height 6
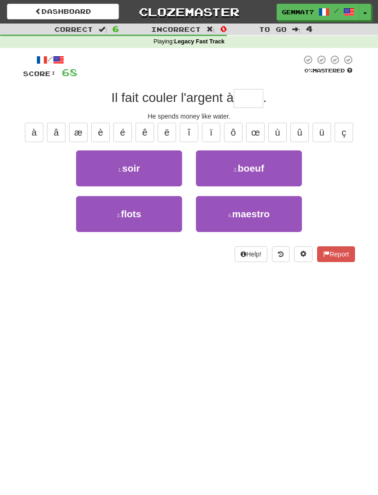
type input "*"
click at [164, 228] on button "3 . flots" at bounding box center [129, 214] width 106 height 36
type input "*****"
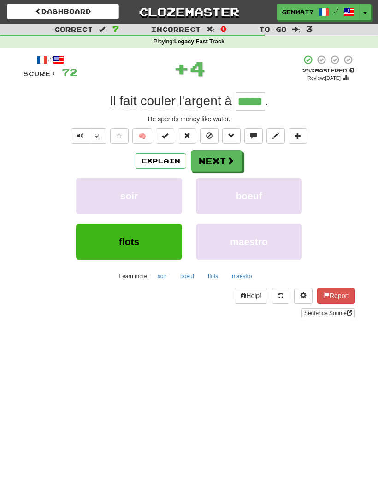
click at [173, 163] on button "Explain" at bounding box center [161, 161] width 51 height 16
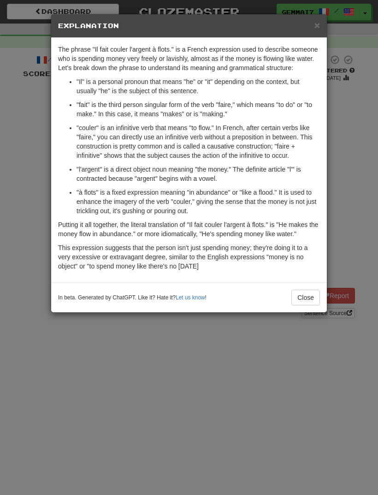
click at [20, 296] on div "× Explanation The phrase "Il fait couler l'argent à flots." is a French express…" at bounding box center [189, 247] width 378 height 495
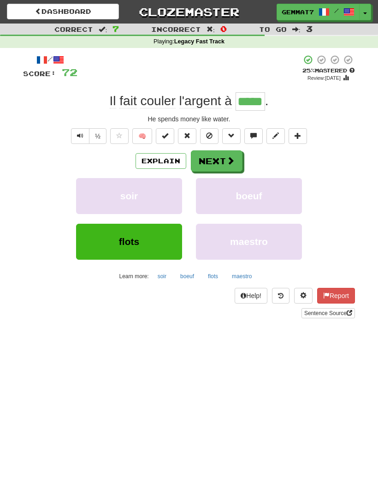
click at [210, 162] on button "Next" at bounding box center [217, 160] width 52 height 21
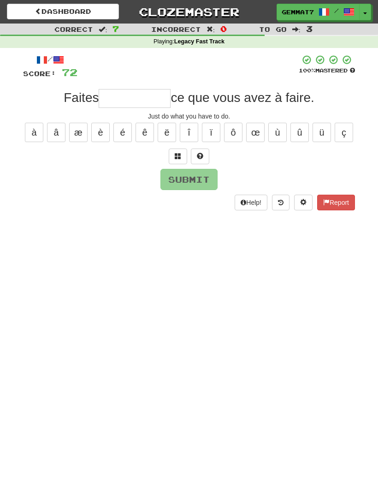
click at [176, 161] on button at bounding box center [178, 157] width 18 height 16
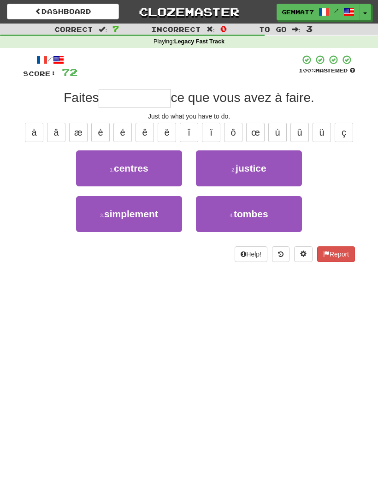
click at [158, 218] on span "simplement" at bounding box center [131, 214] width 54 height 11
type input "**********"
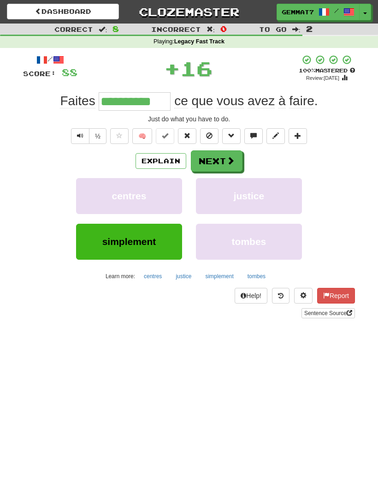
click at [221, 163] on button "Next" at bounding box center [217, 160] width 52 height 21
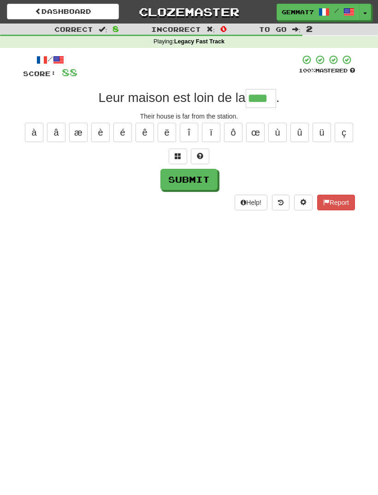
type input "****"
click at [193, 183] on button "Submit" at bounding box center [189, 179] width 57 height 21
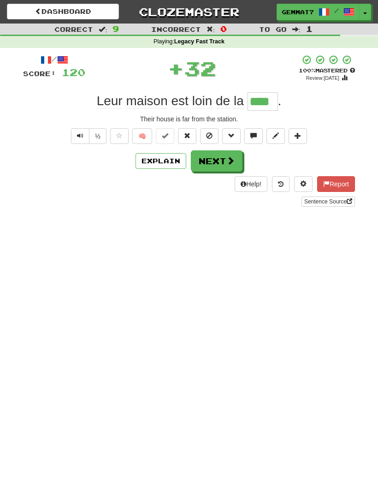
click at [210, 161] on button "Next" at bounding box center [217, 160] width 52 height 21
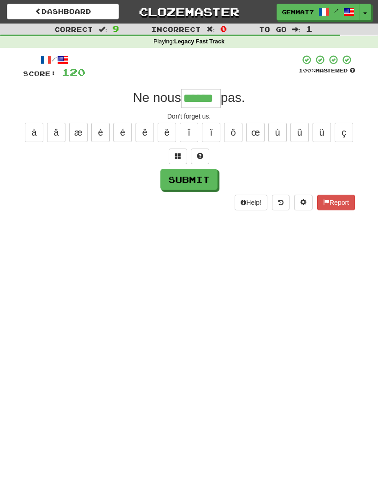
type input "******"
click at [196, 179] on button "Submit" at bounding box center [189, 179] width 57 height 21
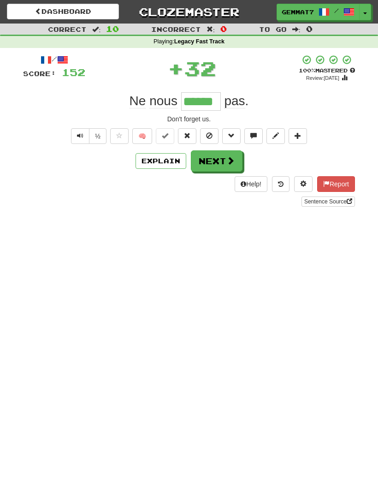
click at [222, 162] on button "Next" at bounding box center [217, 160] width 52 height 21
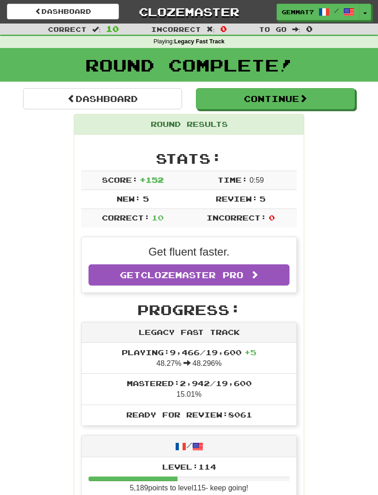
click at [161, 97] on link "Dashboard" at bounding box center [102, 98] width 159 height 21
